Goal: Check status: Check status

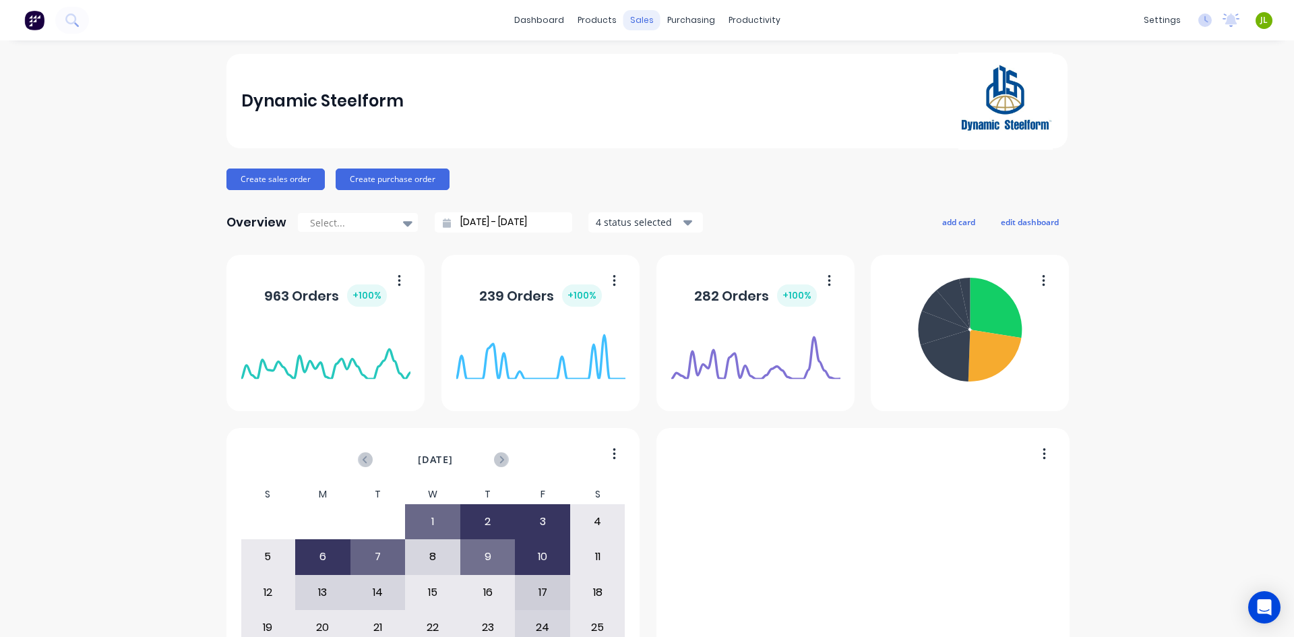
click at [638, 19] on div "sales" at bounding box center [641, 20] width 37 height 20
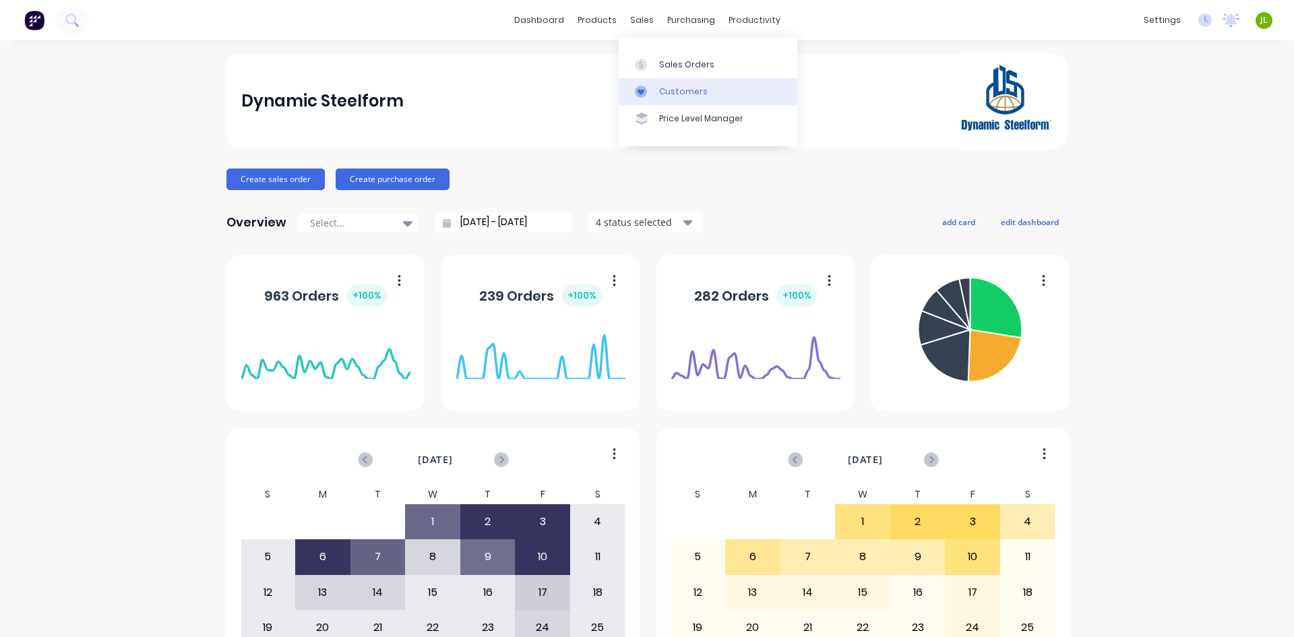
click at [660, 89] on div "Customers" at bounding box center [683, 92] width 49 height 12
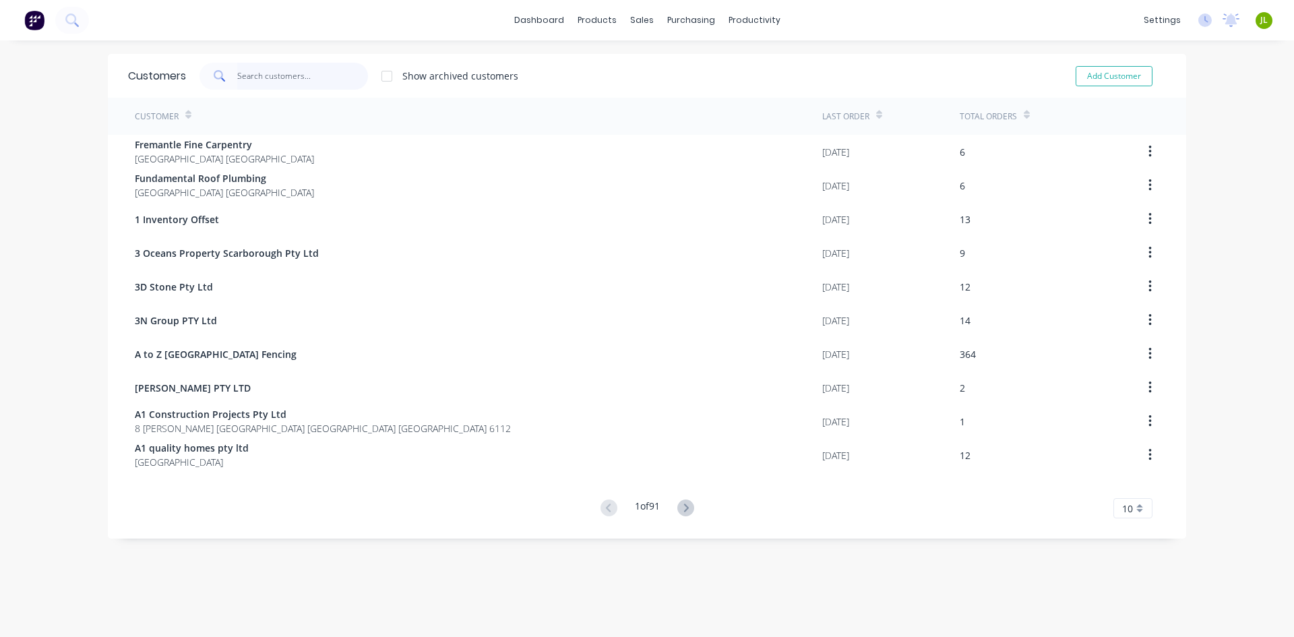
click at [237, 72] on input "text" at bounding box center [302, 76] width 131 height 27
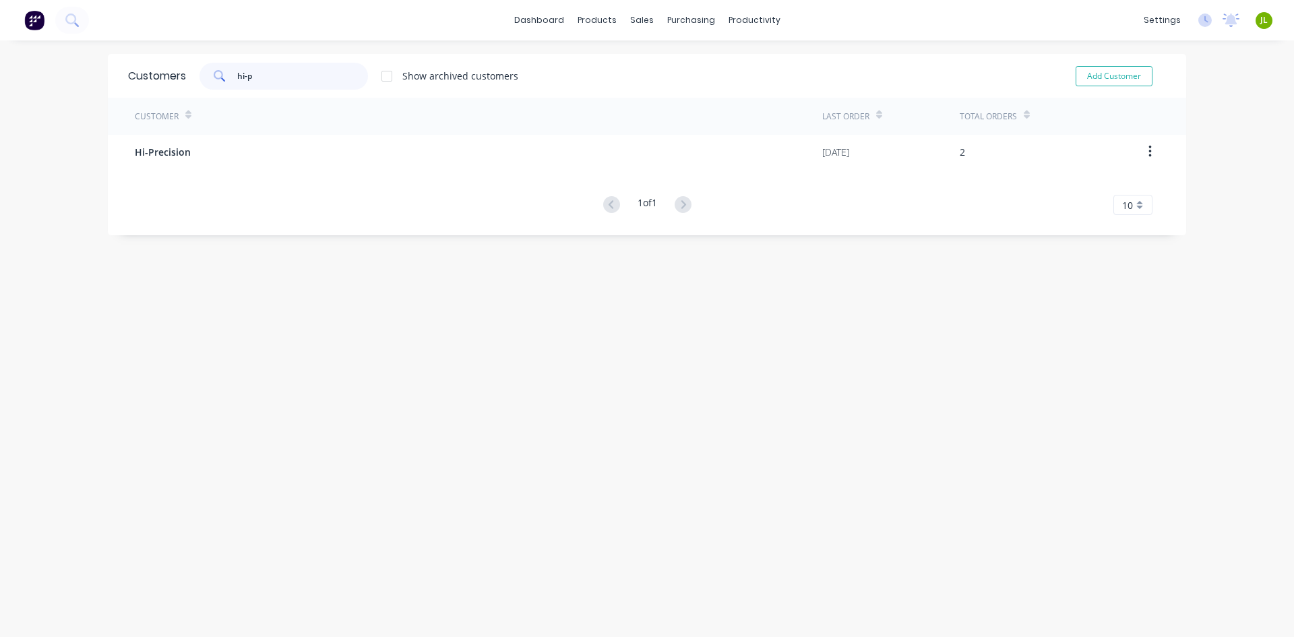
type input "hi-p"
click at [323, 138] on div "Hi-Precision" at bounding box center [478, 152] width 687 height 34
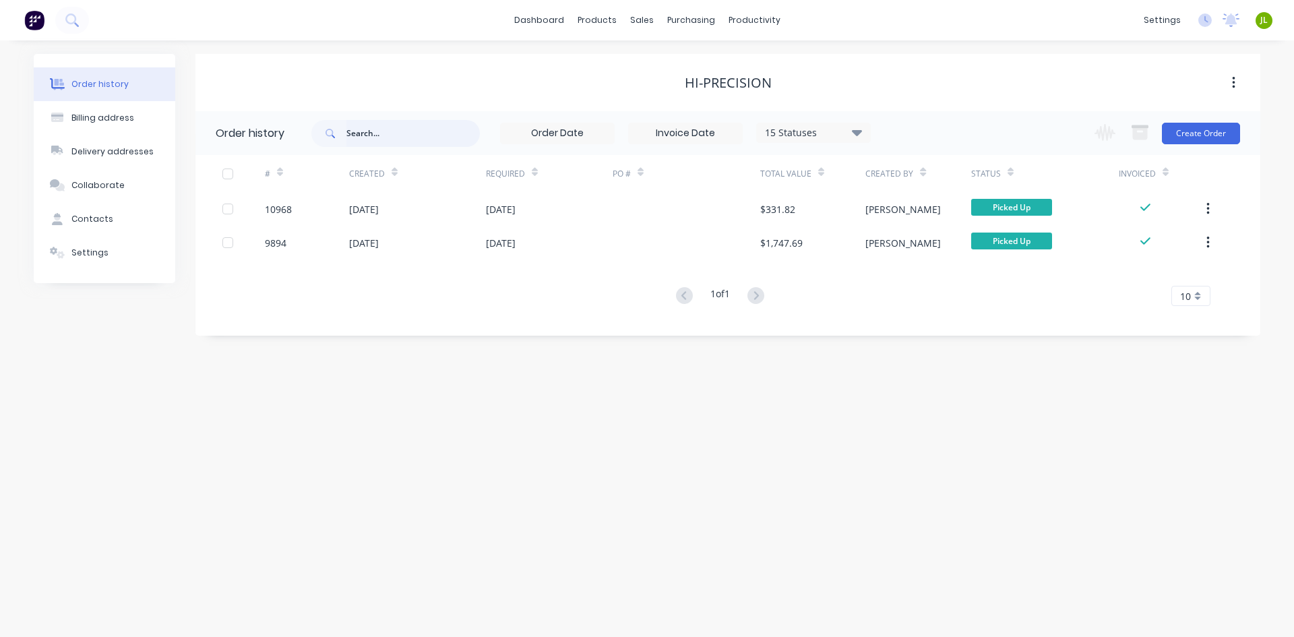
click at [425, 133] on input "text" at bounding box center [412, 133] width 133 height 27
click at [828, 132] on div "15 Statuses" at bounding box center [813, 132] width 113 height 15
click at [493, 319] on div "# Created Required PO # Total Value Created By Status Invoiced 10968 [DATE] [DA…" at bounding box center [719, 238] width 1049 height 167
click at [102, 80] on div "Order history" at bounding box center [99, 84] width 57 height 12
click at [716, 80] on div "Hi-Precision" at bounding box center [728, 83] width 87 height 16
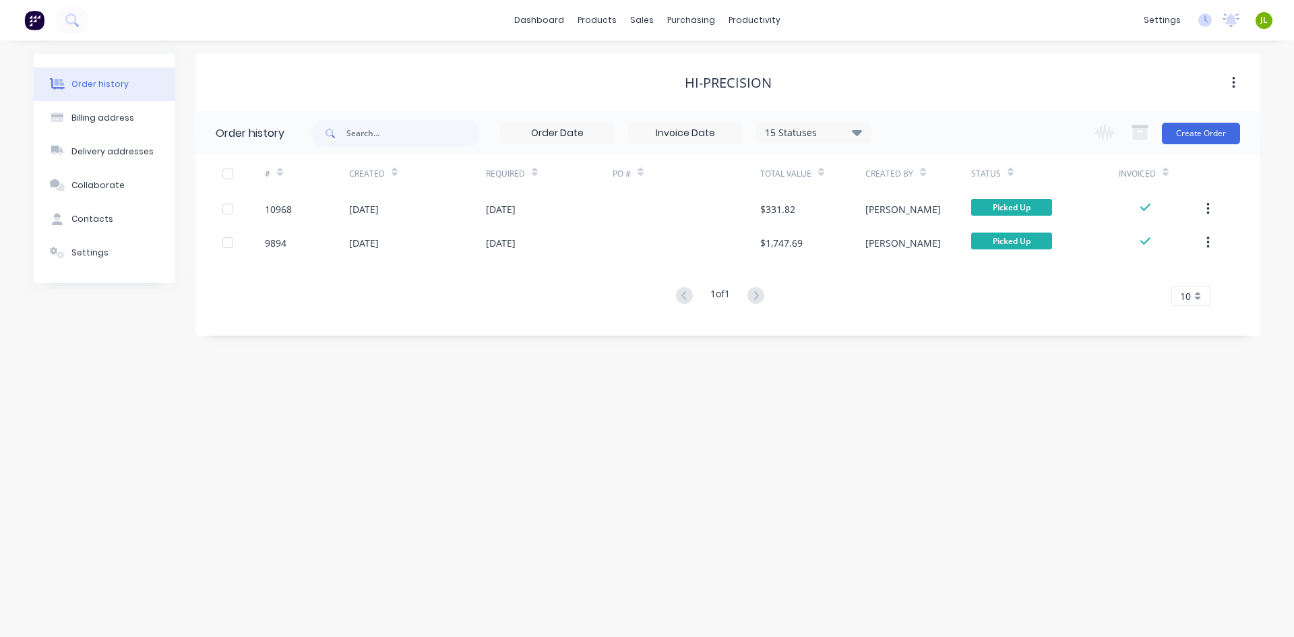
drag, startPoint x: 443, startPoint y: 75, endPoint x: 697, endPoint y: 74, distance: 254.1
click at [447, 75] on div "Hi-Precision" at bounding box center [727, 83] width 1065 height 16
click at [834, 128] on div "15 Statuses" at bounding box center [813, 132] width 113 height 15
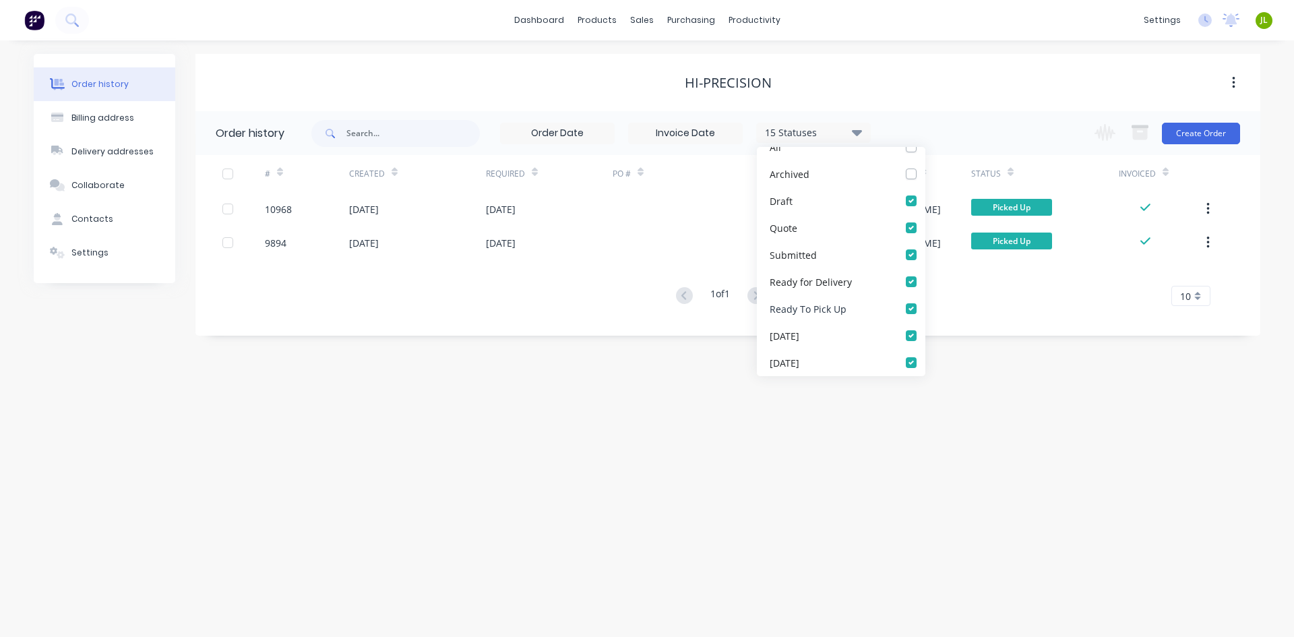
click at [925, 301] on label at bounding box center [925, 301] width 0 height 0
click at [925, 307] on Up_checkbox_6208f69f-1ba5-45dd-833a-b9197696ed13undefined "checkbox" at bounding box center [930, 307] width 11 height 13
click at [925, 301] on label at bounding box center [925, 301] width 0 height 0
click at [925, 307] on Up_checkbox_6208f69f-1ba5-45dd-833a-b9197696ed13undefined "checkbox" at bounding box center [930, 307] width 11 height 13
checkbox Up_checkbox_6208f69f-1ba5-45dd-833a-b9197696ed13undefined "true"
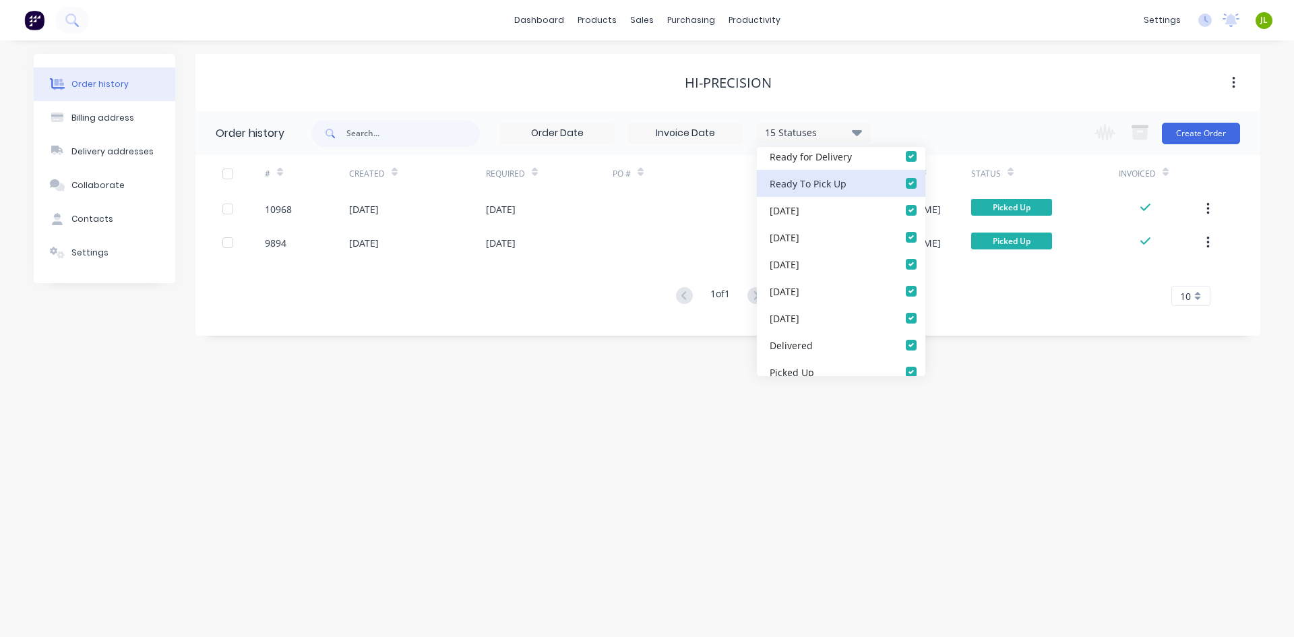
scroll to position [283, 0]
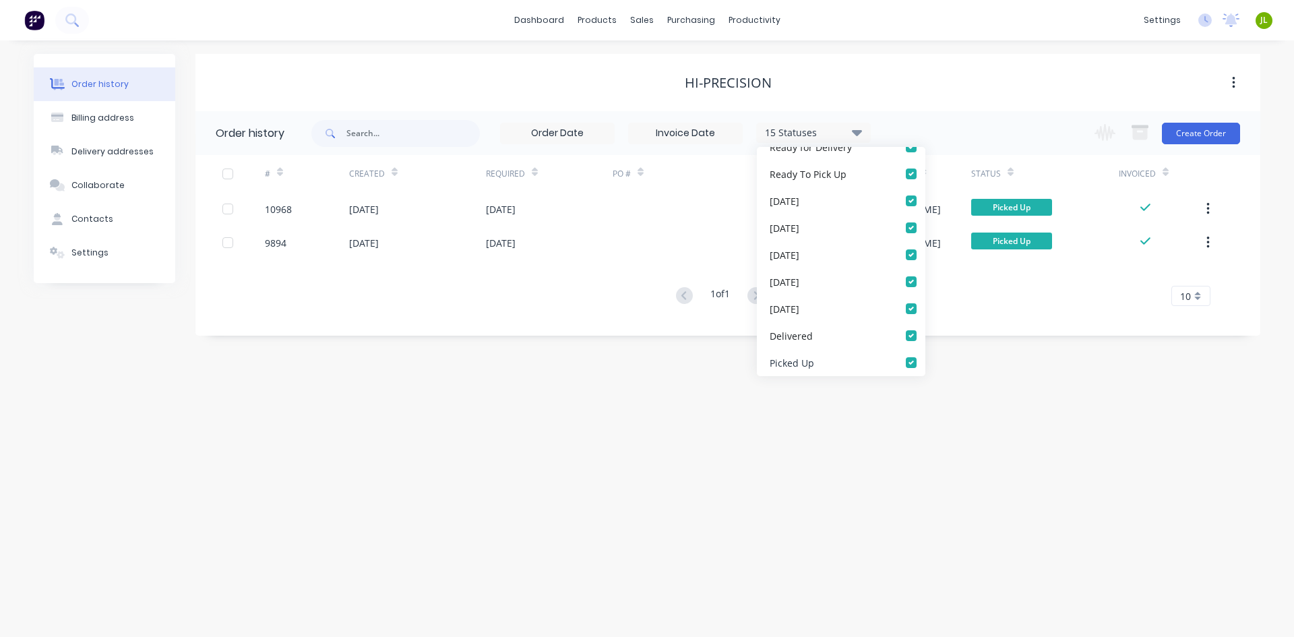
click at [925, 355] on label at bounding box center [925, 355] width 0 height 0
click at [925, 366] on Up_checkbox_6nxdundefined "checkbox" at bounding box center [930, 361] width 11 height 13
checkbox Up_checkbox_6nxdundefined "false"
click at [655, 449] on div "Order history Billing address Delivery addresses Collaborate Contacts Settings …" at bounding box center [647, 338] width 1294 height 596
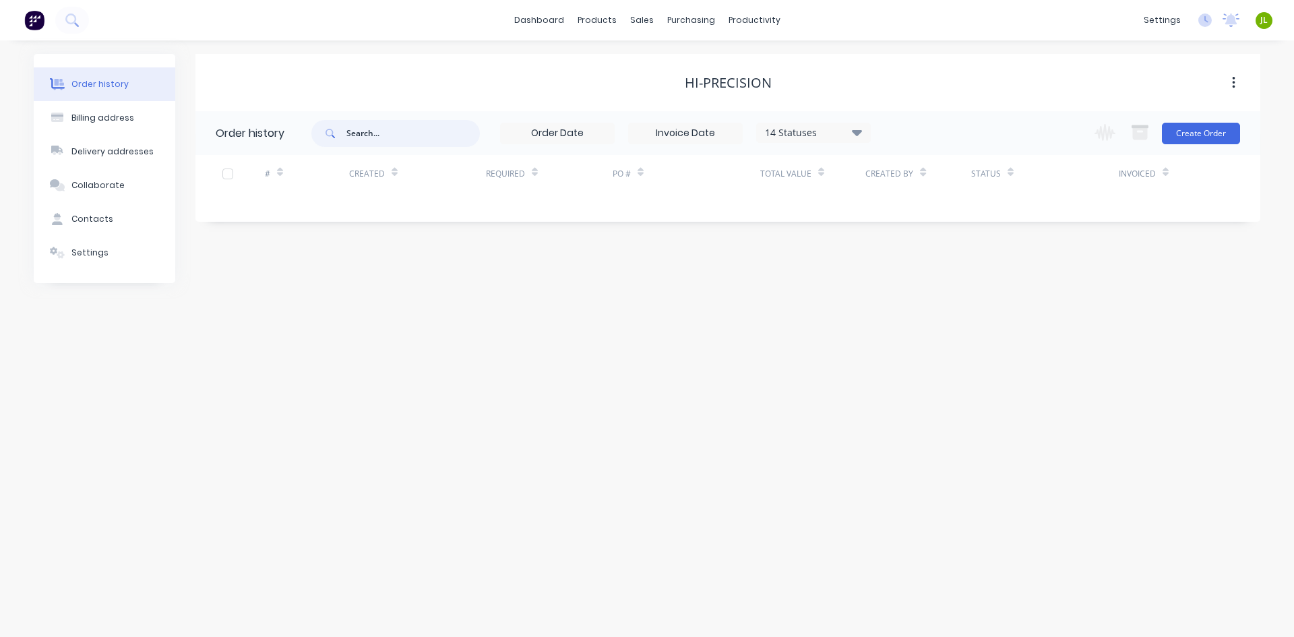
click at [441, 127] on input "text" at bounding box center [412, 133] width 133 height 27
click at [724, 92] on div "Suppliers" at bounding box center [719, 92] width 40 height 12
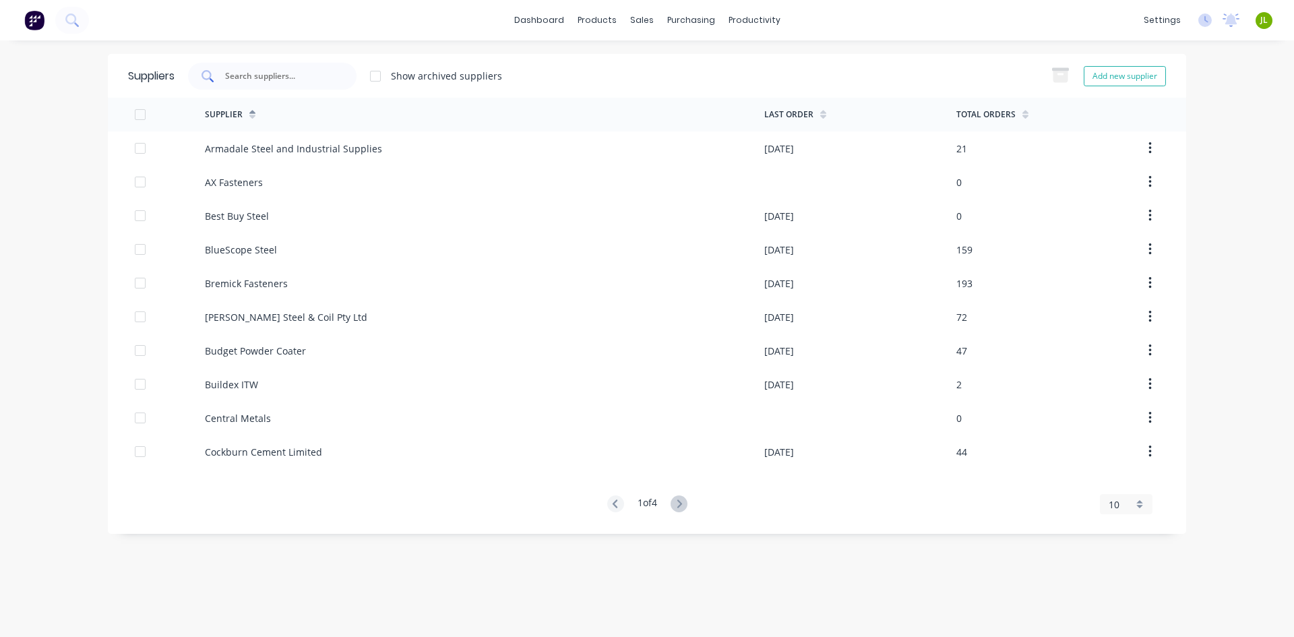
click at [321, 84] on div at bounding box center [272, 76] width 168 height 27
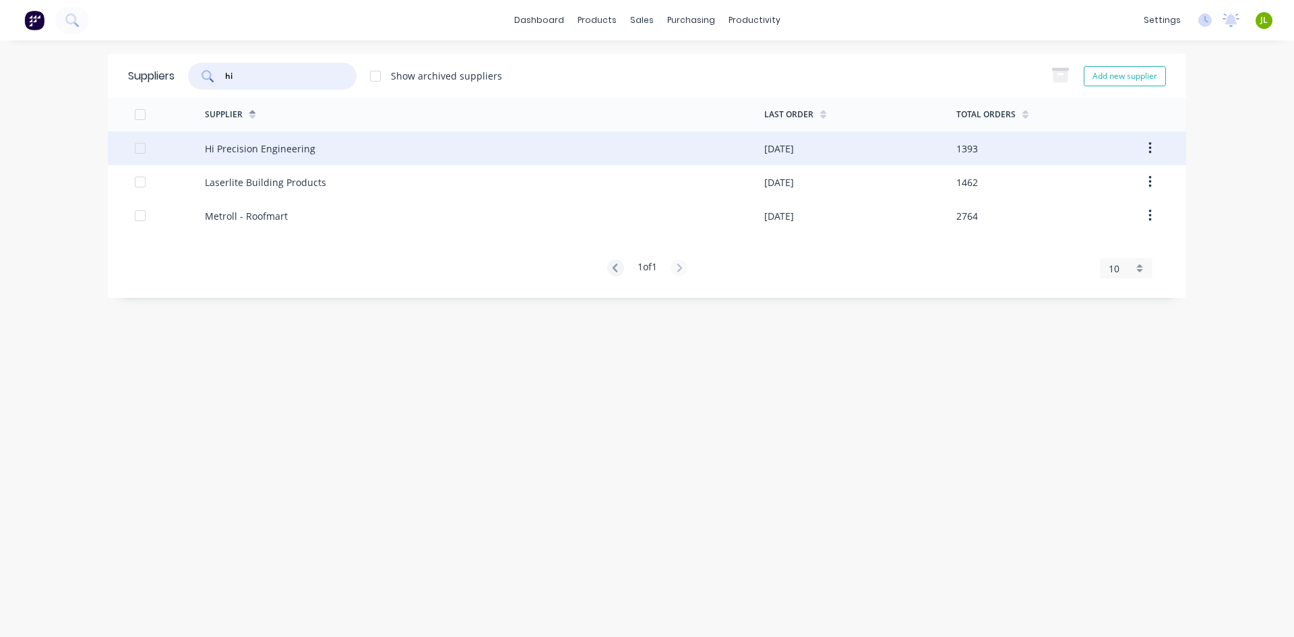
type input "hi"
click at [337, 154] on div "Hi Precision Engineering" at bounding box center [484, 148] width 559 height 34
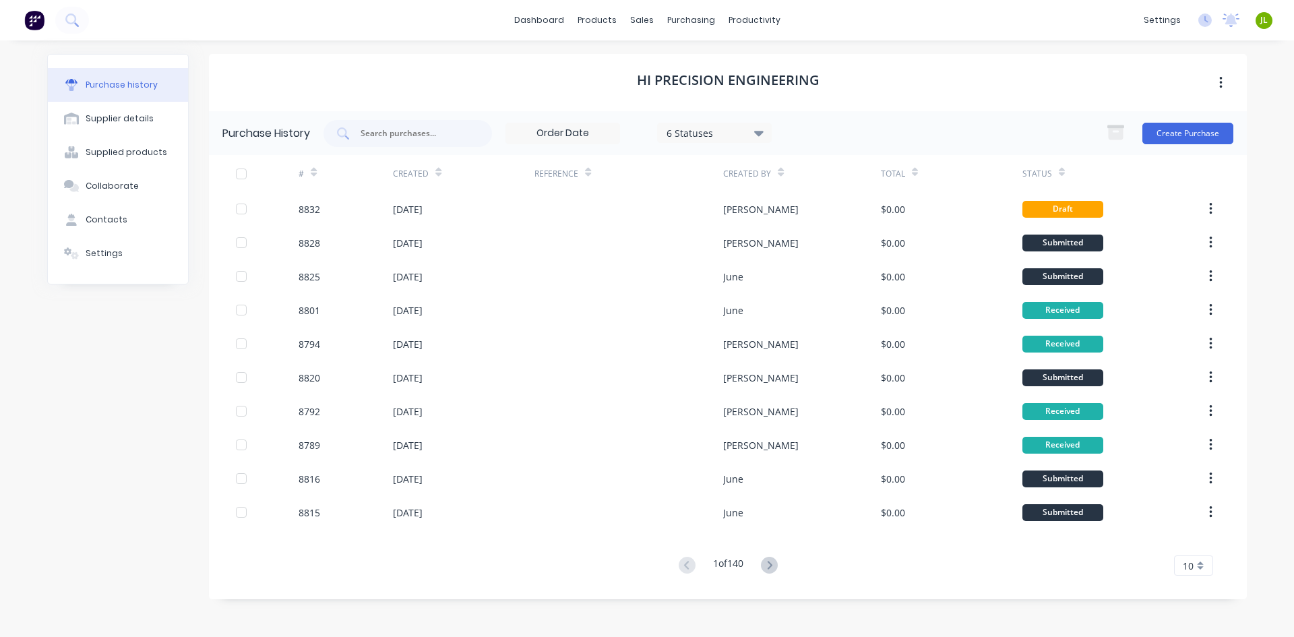
click at [738, 138] on div "6 Statuses" at bounding box center [714, 132] width 96 height 14
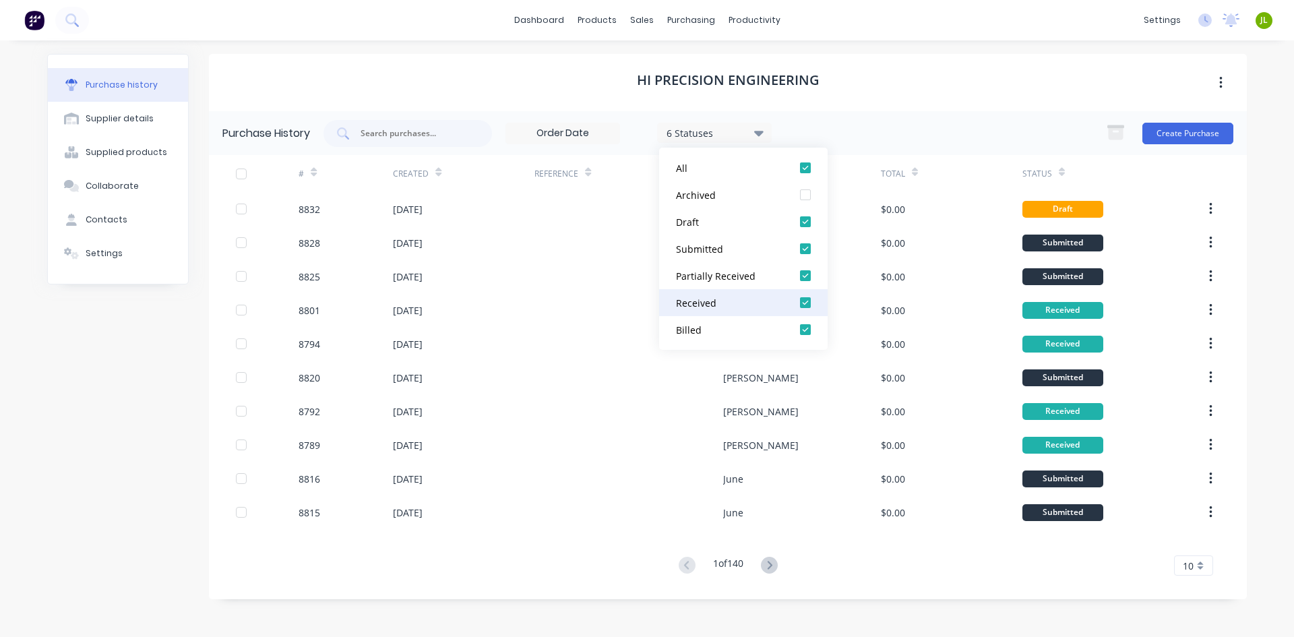
click at [811, 304] on div at bounding box center [805, 302] width 27 height 27
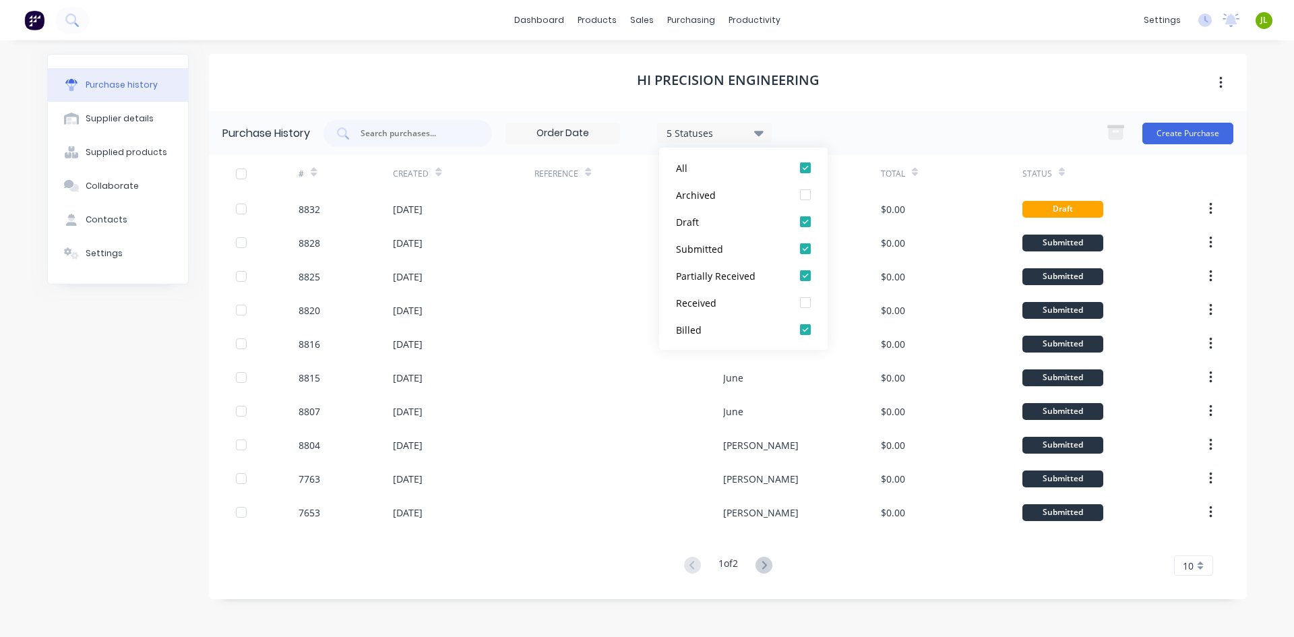
click at [536, 562] on div "1 of 2 10 5 10 15 20 25 30 35" at bounding box center [728, 566] width 1038 height 20
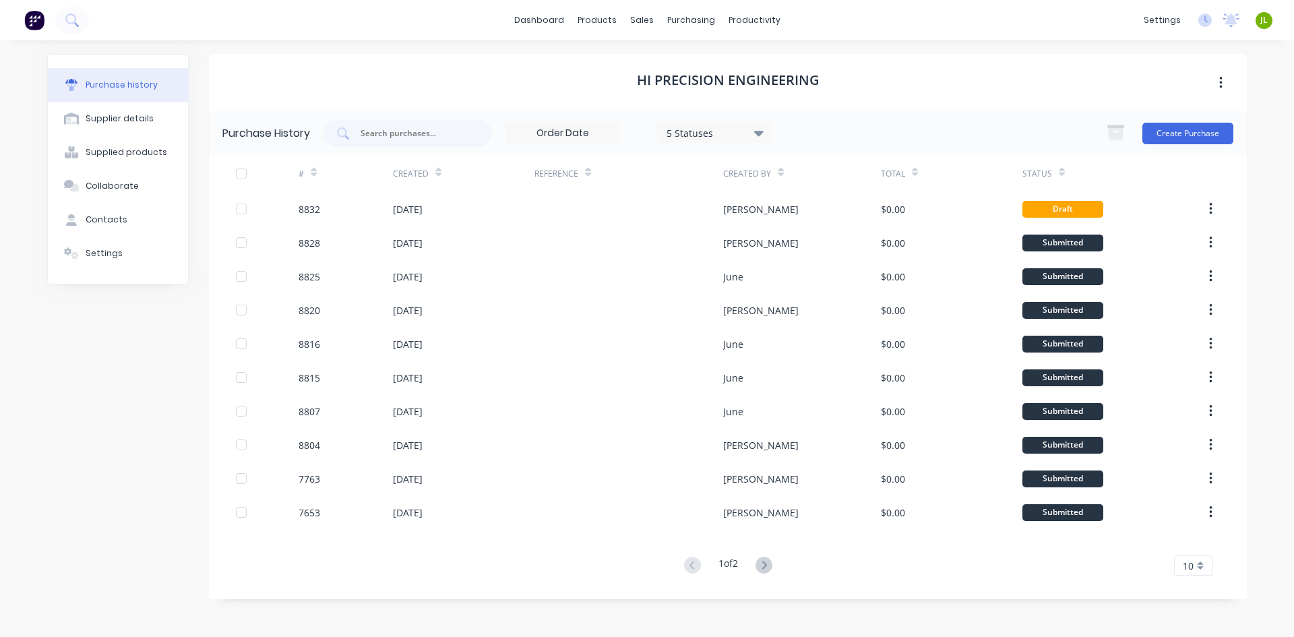
click at [775, 567] on button at bounding box center [763, 566] width 25 height 20
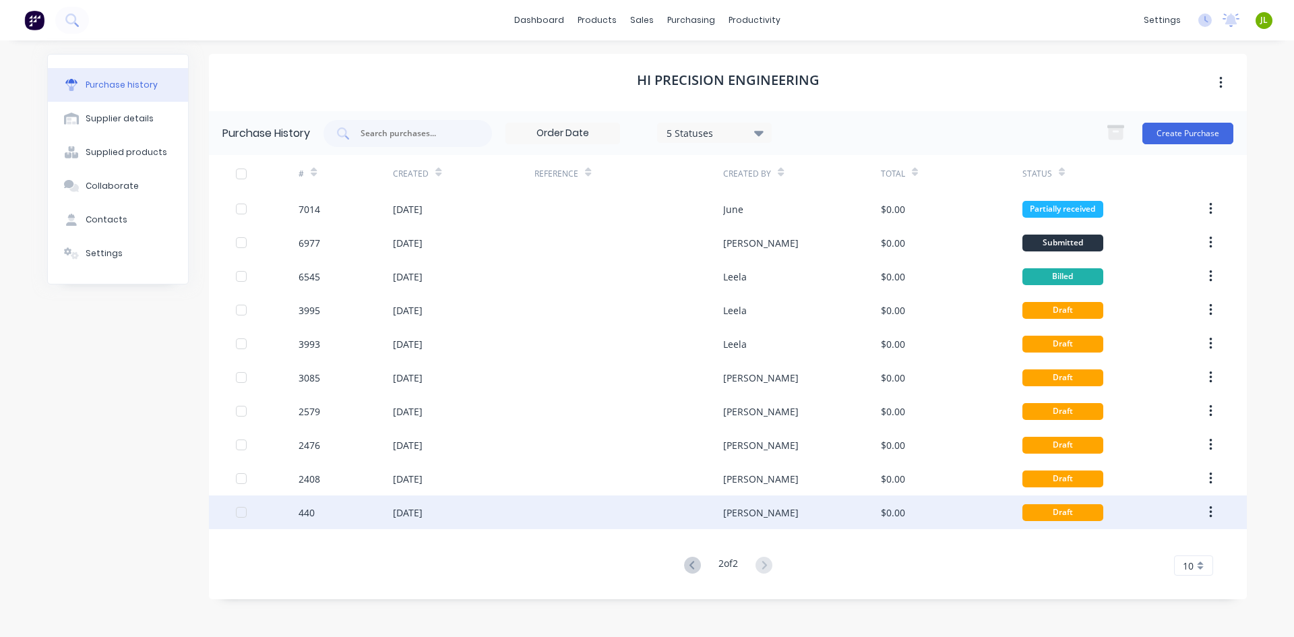
click at [1203, 511] on button "button" at bounding box center [1211, 512] width 32 height 24
click at [784, 509] on div "[PERSON_NAME]" at bounding box center [801, 512] width 157 height 34
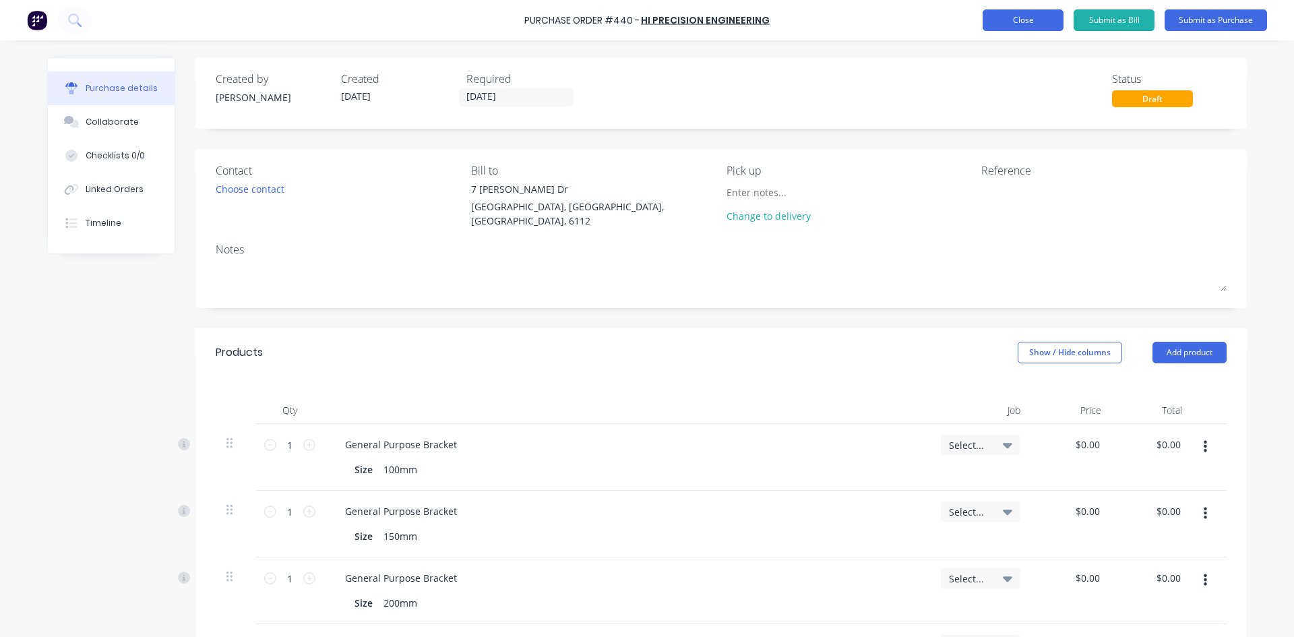
click at [1001, 26] on button "Close" at bounding box center [1023, 20] width 81 height 22
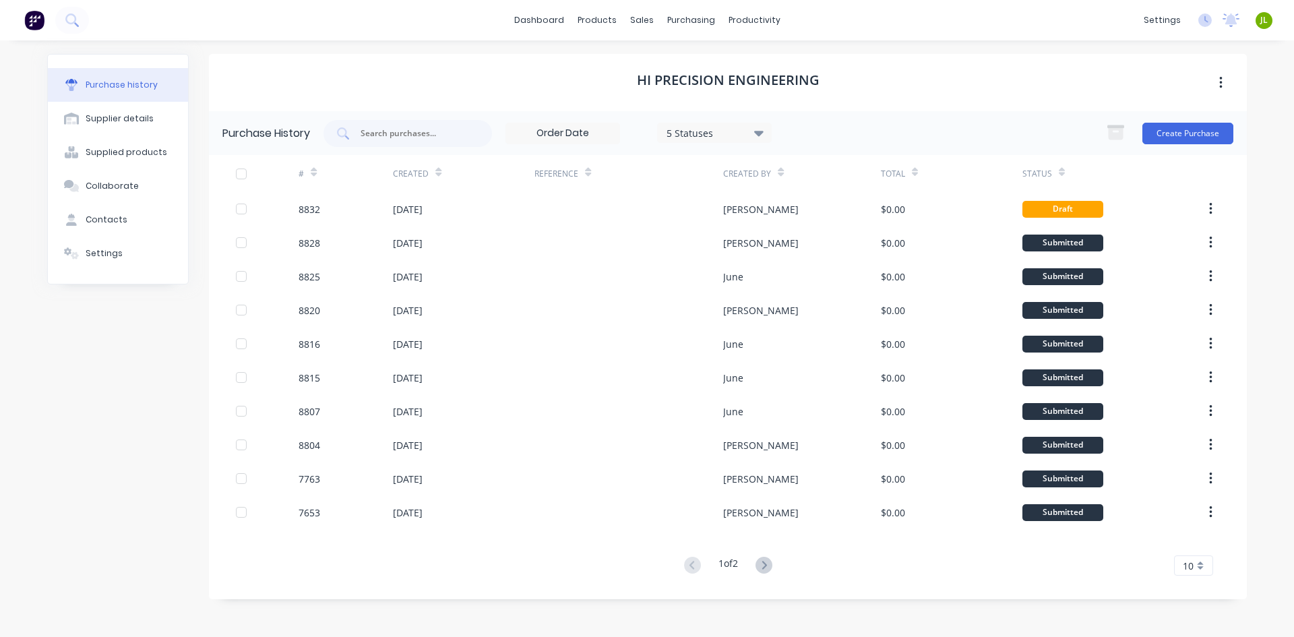
click at [966, 571] on div "1 of 2 10 5 10 15 20 25 30 35" at bounding box center [728, 566] width 1038 height 20
